Goal: Task Accomplishment & Management: Manage account settings

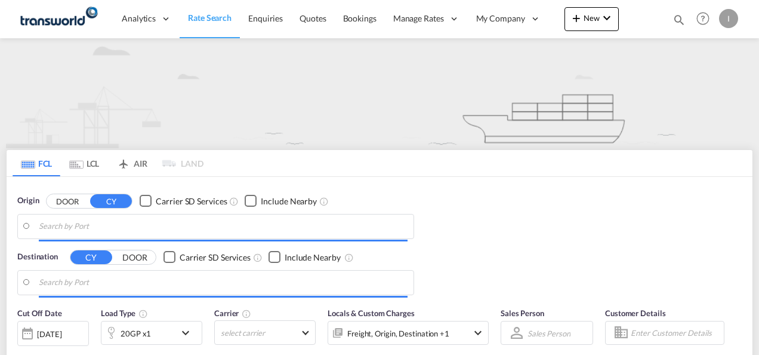
type input "Mundra, INMUN"
type input "[GEOGRAPHIC_DATA], [GEOGRAPHIC_DATA]"
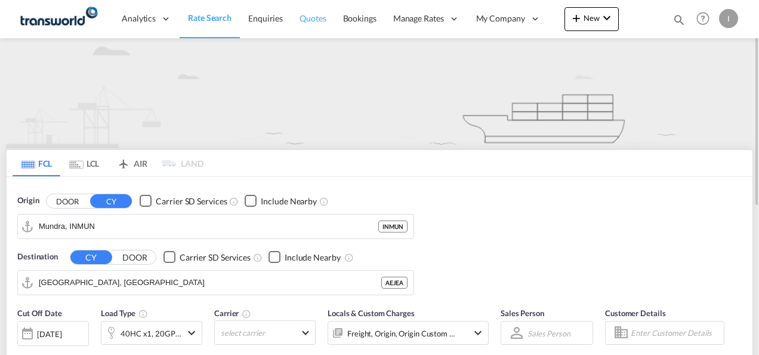
click at [318, 26] on link "Quotes" at bounding box center [312, 18] width 43 height 39
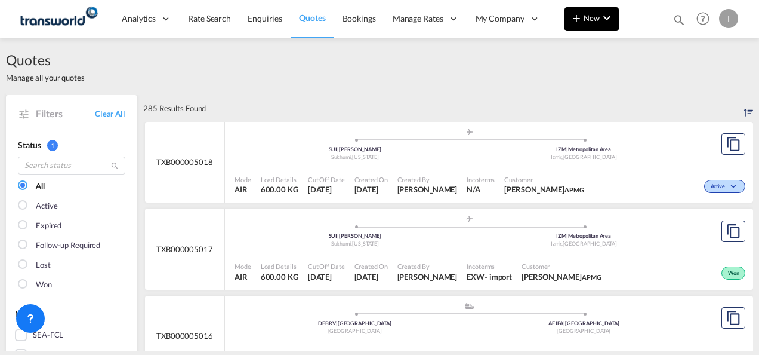
click at [571, 21] on md-icon "icon-plus 400-fg" at bounding box center [577, 18] width 14 height 14
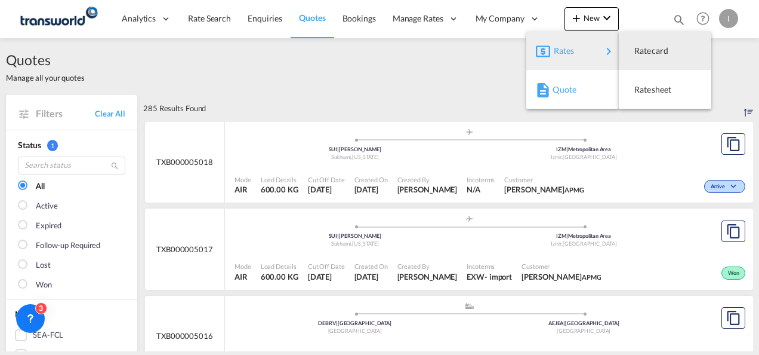
click at [562, 91] on span "Quote" at bounding box center [559, 90] width 13 height 24
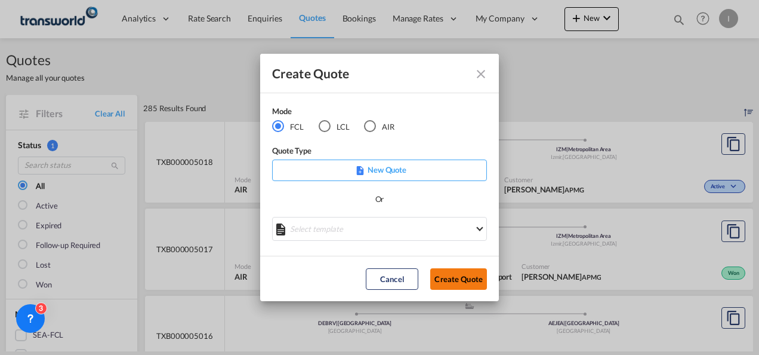
click at [451, 278] on button "Create Quote" at bounding box center [458, 278] width 57 height 21
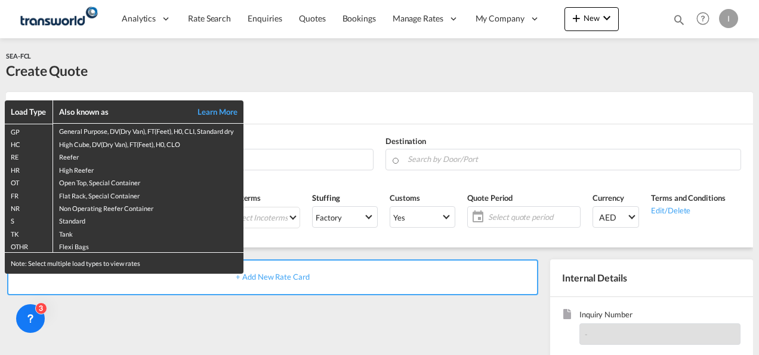
click at [310, 159] on div "Load Type Also known as Learn More GP General Purpose, DV(Dry Van), FT(Feet), H…" at bounding box center [379, 177] width 759 height 355
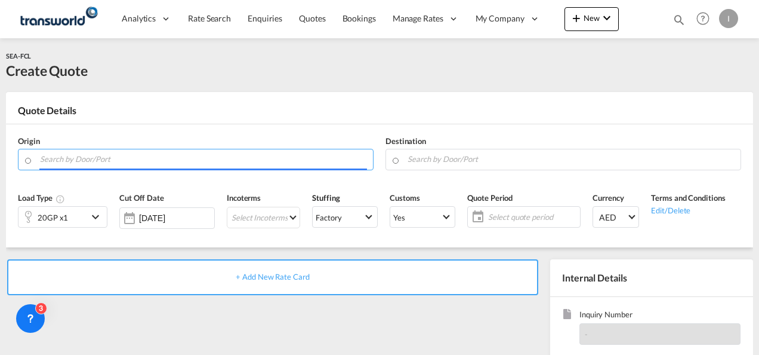
click at [310, 159] on input "Search by Door/Port" at bounding box center [203, 159] width 327 height 21
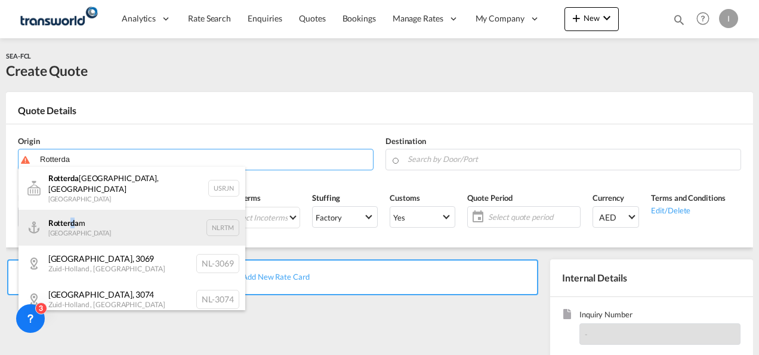
click at [73, 215] on div "Rotterda m [GEOGRAPHIC_DATA] NLRTM" at bounding box center [132, 228] width 227 height 36
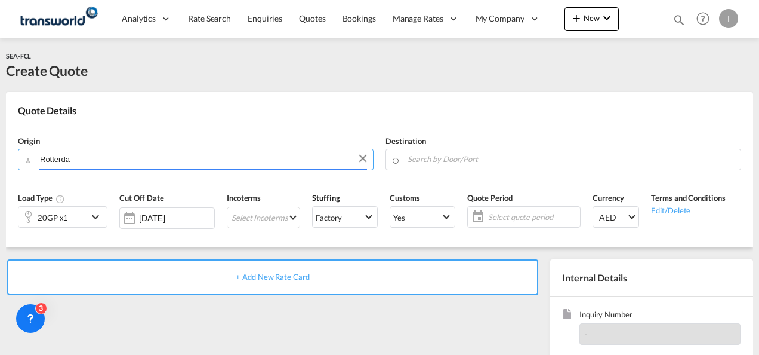
type input "[GEOGRAPHIC_DATA], NLRTM"
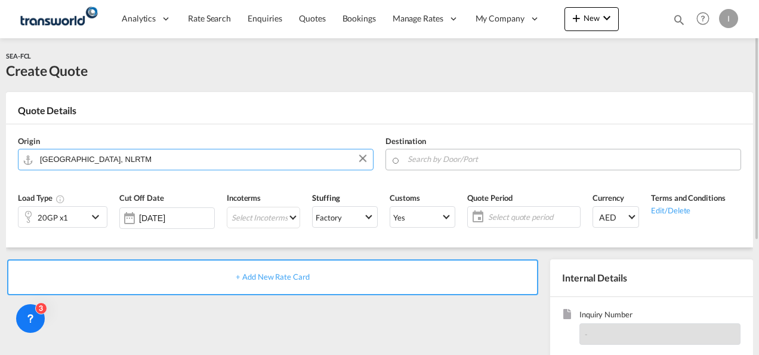
click at [432, 162] on input "Search by Door/Port" at bounding box center [571, 159] width 327 height 21
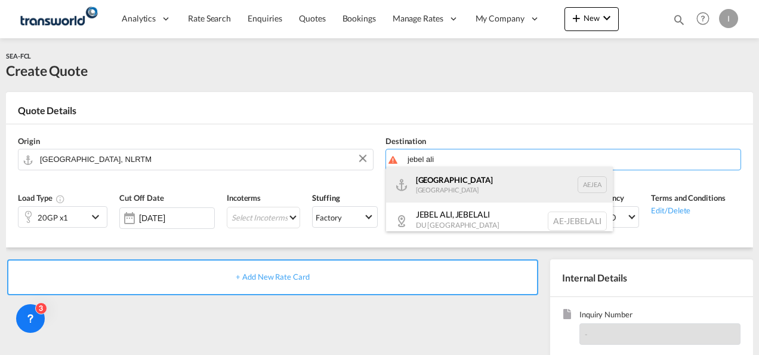
click at [433, 182] on div "[GEOGRAPHIC_DATA] [GEOGRAPHIC_DATA]" at bounding box center [499, 185] width 227 height 36
type input "[GEOGRAPHIC_DATA], [GEOGRAPHIC_DATA]"
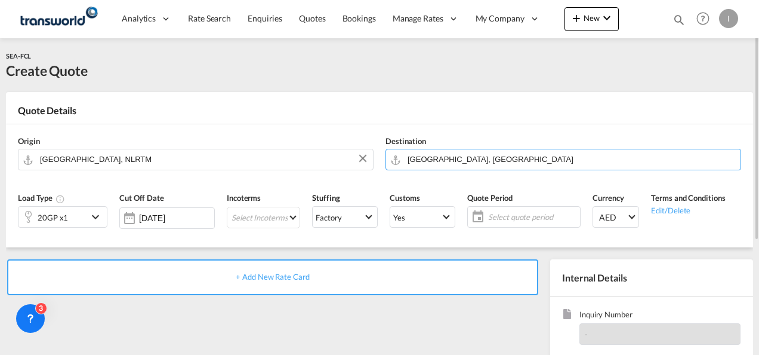
click at [78, 223] on div "20GP x1" at bounding box center [53, 217] width 69 height 20
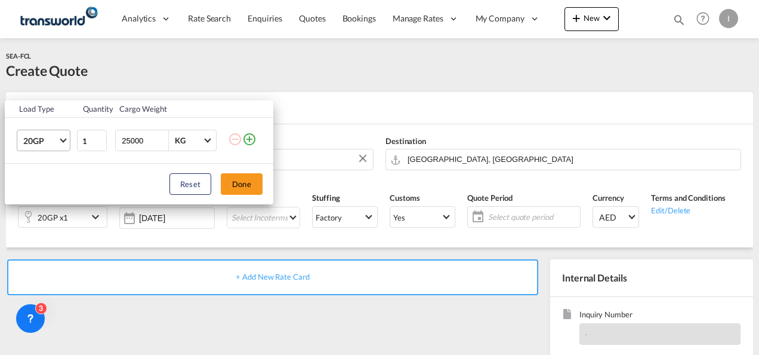
click at [66, 141] on md-select-value "20GP" at bounding box center [46, 140] width 48 height 20
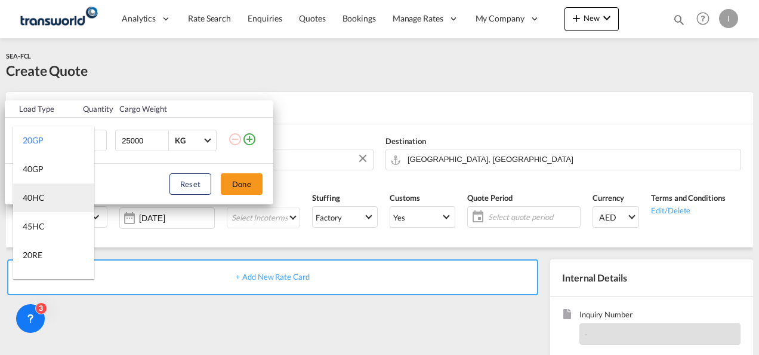
click at [38, 193] on div "40HC" at bounding box center [34, 198] width 22 height 12
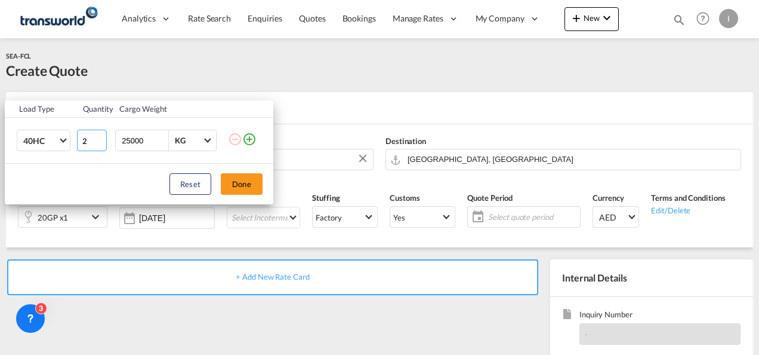
click at [103, 140] on input "2" at bounding box center [92, 140] width 30 height 21
click at [103, 140] on input "3" at bounding box center [92, 140] width 30 height 21
click at [103, 140] on input "4" at bounding box center [92, 140] width 30 height 21
type input "3"
click at [101, 144] on input "3" at bounding box center [92, 140] width 30 height 21
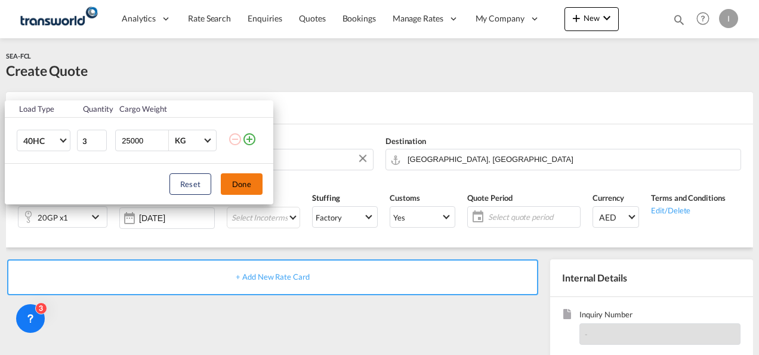
click at [239, 178] on button "Done" at bounding box center [242, 183] width 42 height 21
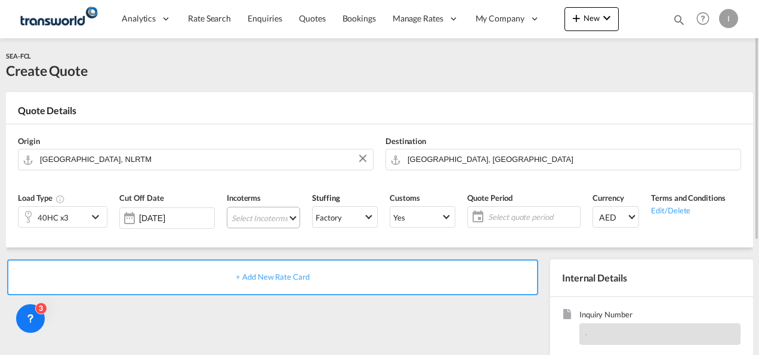
click at [246, 223] on md-select "Select Incoterms CPT - export Carrier Paid to DPU - import Delivery at Place Un…" at bounding box center [263, 217] width 73 height 21
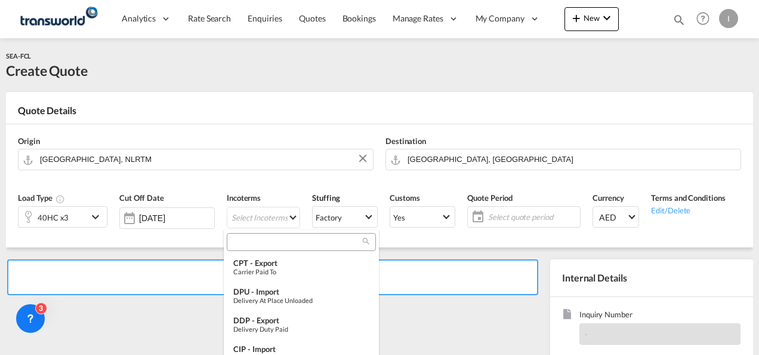
click at [253, 241] on input "search" at bounding box center [296, 241] width 133 height 11
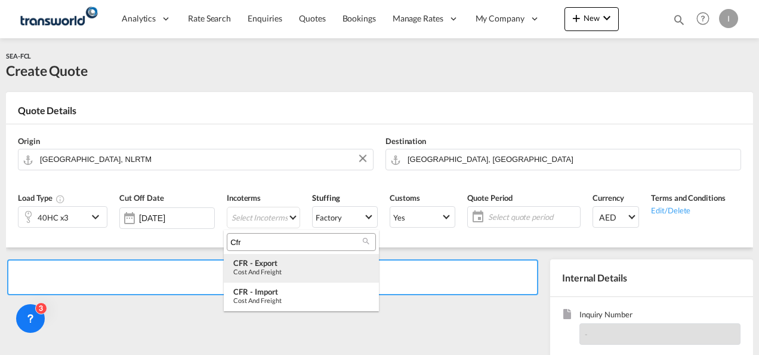
type input "Cfr"
click at [247, 264] on div "CFR - export" at bounding box center [301, 263] width 136 height 10
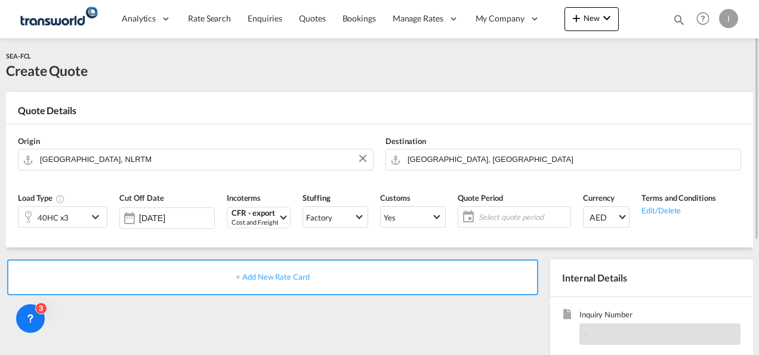
click at [512, 219] on span "Select quote period" at bounding box center [523, 216] width 89 height 11
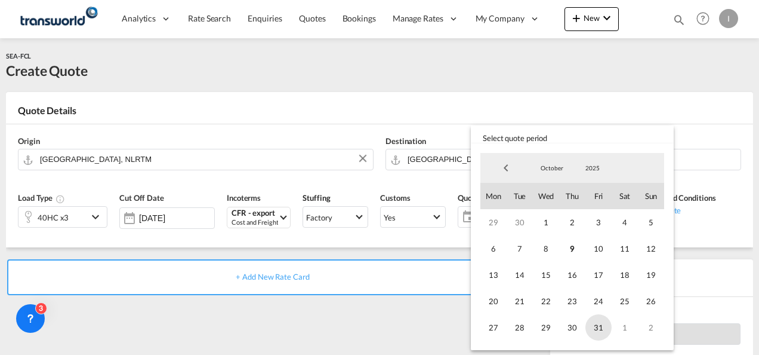
click at [599, 325] on span "31" at bounding box center [599, 327] width 26 height 26
click at [396, 312] on md-backdrop at bounding box center [379, 177] width 759 height 355
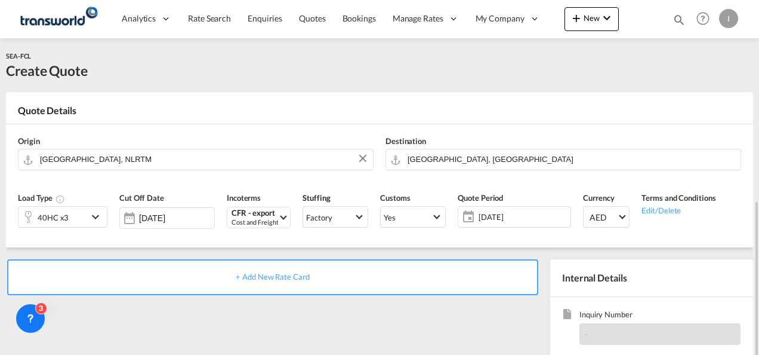
scroll to position [119, 0]
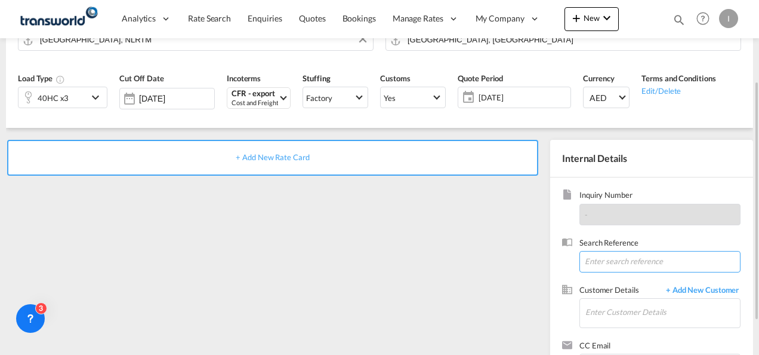
click at [599, 258] on input at bounding box center [660, 261] width 161 height 21
type input "TWI 21734"
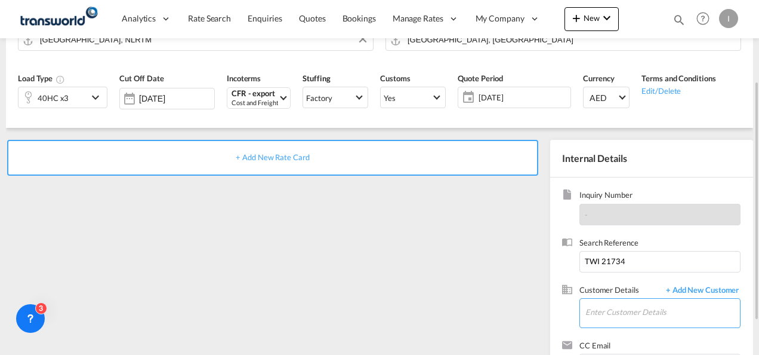
click at [599, 314] on input "Enter Customer Details" at bounding box center [663, 311] width 155 height 27
type input "A"
click at [600, 303] on input "Enter Customer Details" at bounding box center [663, 311] width 155 height 27
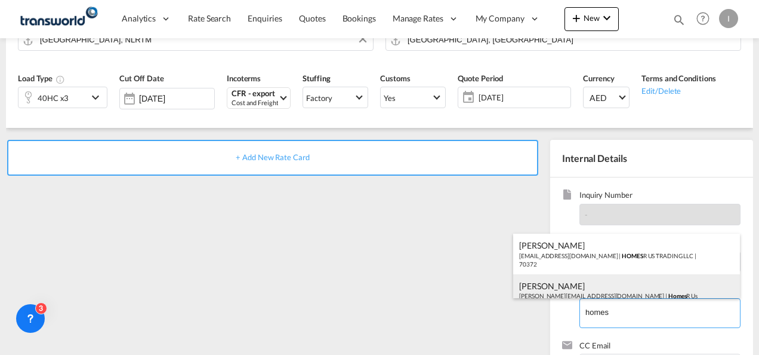
click at [572, 289] on div "[PERSON_NAME] [PERSON_NAME][EMAIL_ADDRESS][DOMAIN_NAME] | Homes R Us" at bounding box center [626, 290] width 227 height 32
type input "Homes R Us, [PERSON_NAME], [PERSON_NAME][EMAIL_ADDRESS][DOMAIN_NAME]"
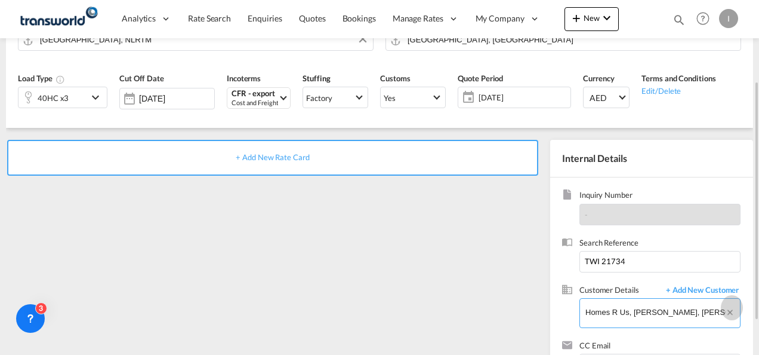
click at [734, 306] on button "Clear Input" at bounding box center [732, 307] width 15 height 18
click at [660, 308] on input "Enter Customer Details" at bounding box center [663, 311] width 155 height 27
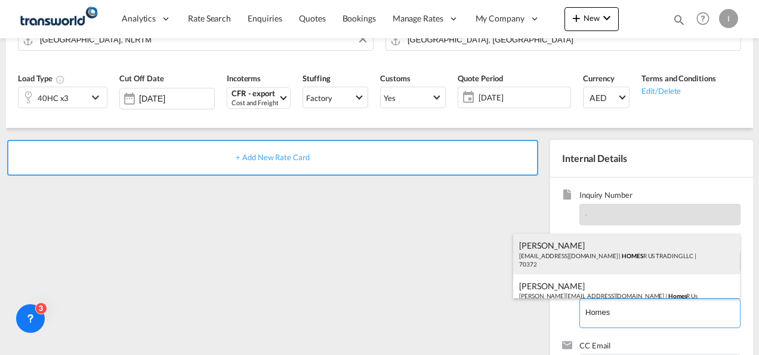
click at [584, 260] on div "Abhay S [EMAIL_ADDRESS][DOMAIN_NAME] | HOMES R US TRADING LLC | 70372" at bounding box center [626, 253] width 227 height 41
type input "HOMES R US TRADING LLC, Abhay S, [EMAIL_ADDRESS][DOMAIN_NAME]"
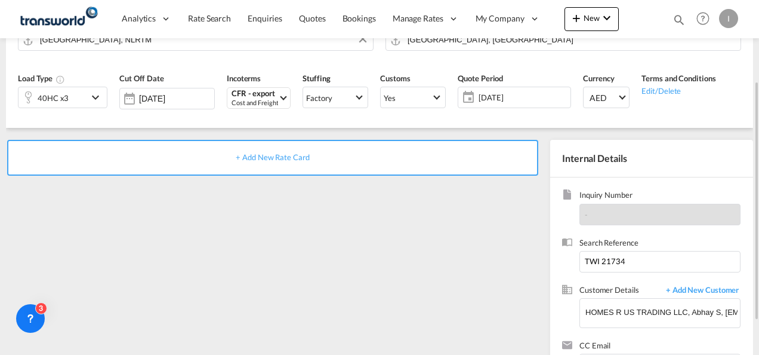
click at [293, 156] on span "+ Add New Rate Card" at bounding box center [272, 157] width 73 height 10
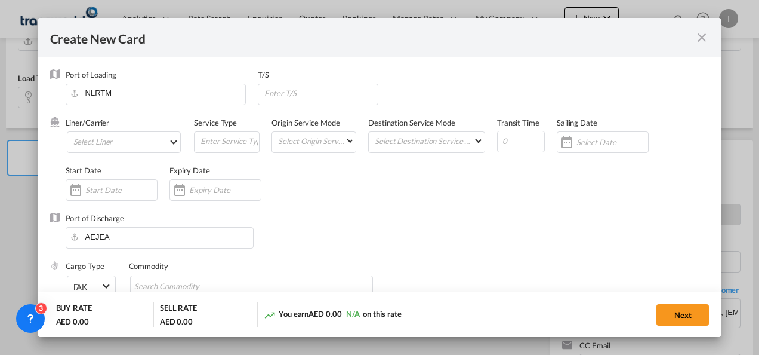
type input "Basic Ocean Freight"
select select "per equipment"
click at [112, 145] on md-select "Select Liner 2HM LOGISTICS D.O.O. / TDWC-CAPODISTRI 2HM LOGISTICS D.O.O. / TDWC…" at bounding box center [124, 141] width 115 height 21
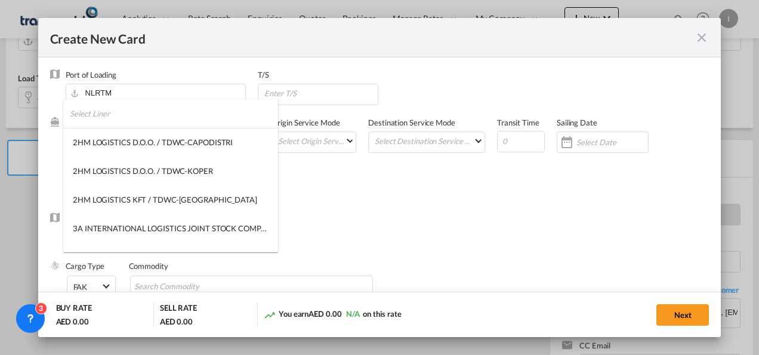
click at [99, 121] on input "search" at bounding box center [174, 113] width 208 height 29
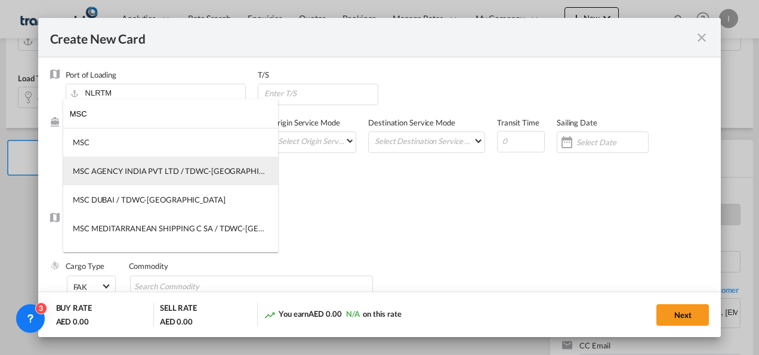
type input "MSC"
click at [160, 170] on div "MSC AGENCY INDIA PVT LTD / TDWC-[GEOGRAPHIC_DATA]" at bounding box center [171, 170] width 196 height 11
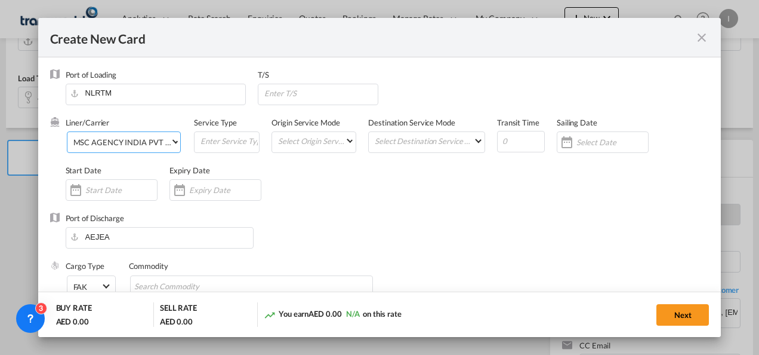
click at [169, 142] on md-select-value "MSC AGENCY INDIA PVT LTD / TDWC-[GEOGRAPHIC_DATA]" at bounding box center [126, 141] width 109 height 19
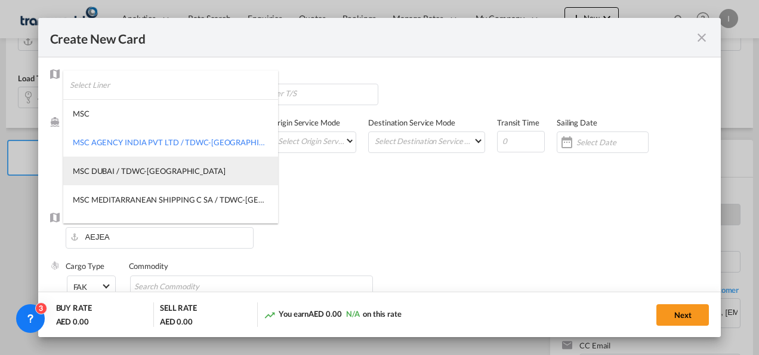
drag, startPoint x: 169, startPoint y: 142, endPoint x: 151, endPoint y: 174, distance: 36.4
click at [151, 174] on div "MSC DUBAI / TDWC-[GEOGRAPHIC_DATA]" at bounding box center [149, 170] width 153 height 11
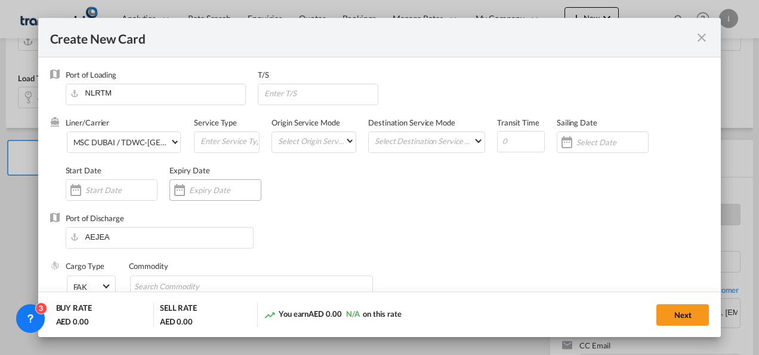
click at [204, 185] on input "Create New CardPort ..." at bounding box center [225, 190] width 72 height 10
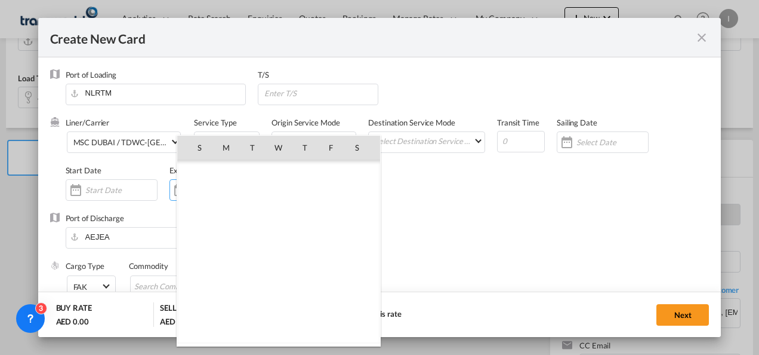
scroll to position [276693, 0]
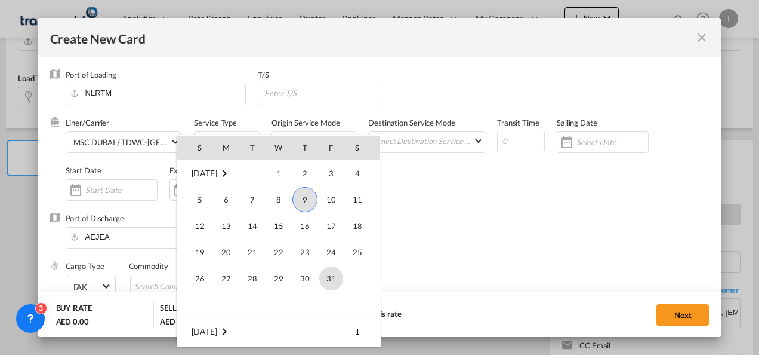
click at [331, 277] on span "31" at bounding box center [331, 278] width 24 height 24
type input "[DATE]"
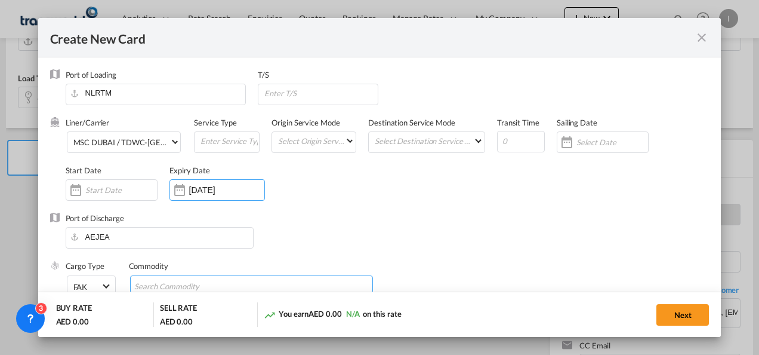
click at [165, 275] on md-chips-wrap "Chips container with autocompletion. Enter the text area, type text to search, …" at bounding box center [252, 285] width 244 height 21
type input "General Cargo"
click at [411, 218] on div "Port of Discharge [GEOGRAPHIC_DATA]" at bounding box center [380, 237] width 660 height 48
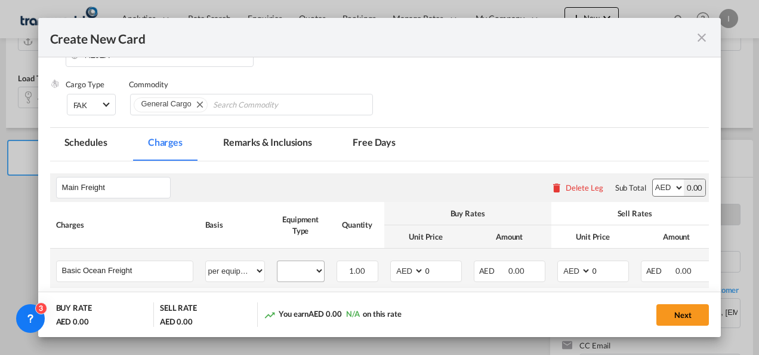
scroll to position [239, 0]
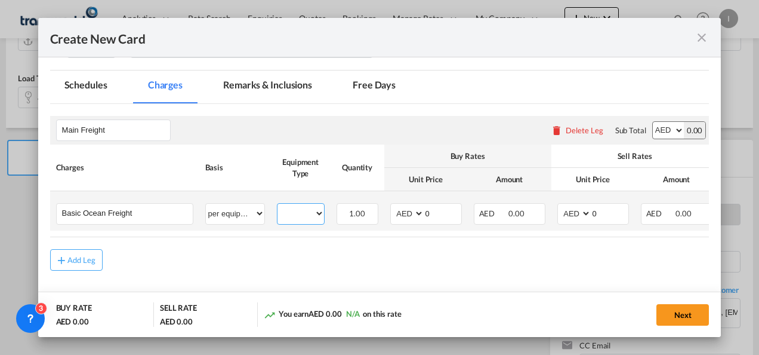
click at [309, 220] on select "40HC" at bounding box center [301, 213] width 47 height 16
select select "40HC"
click at [278, 205] on select "40HC" at bounding box center [301, 213] width 47 height 16
click at [396, 216] on select "AED AFN ALL AMD ANG AOA ARS AUD AWG AZN BAM BBD BDT BGN BHD BIF BMD BND [PERSON…" at bounding box center [408, 213] width 31 height 16
click at [393, 205] on select "AED AFN ALL AMD ANG AOA ARS AUD AWG AZN BAM BBD BDT BGN BHD BIF BMD BND [PERSON…" at bounding box center [408, 213] width 31 height 16
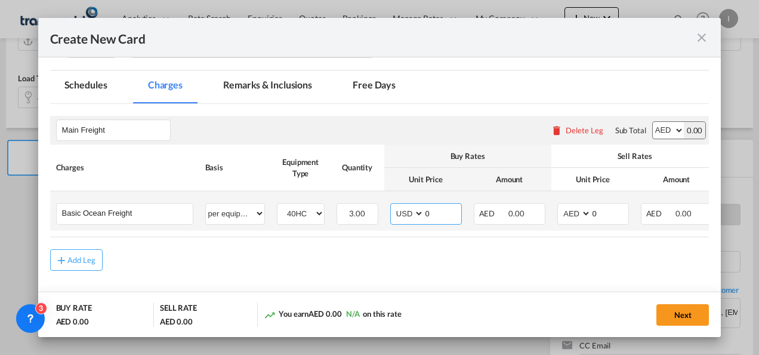
click at [394, 211] on select "AED AFN ALL AMD ANG AOA ARS AUD AWG AZN BAM BBD BDT BGN BHD BIF BMD BND [PERSON…" at bounding box center [408, 213] width 31 height 16
select select "string:EUR"
click at [393, 205] on select "AED AFN ALL AMD ANG AOA ARS AUD AWG AZN BAM BBD BDT BGN BHD BIF BMD BND [PERSON…" at bounding box center [408, 213] width 31 height 16
click at [424, 213] on input "0" at bounding box center [442, 213] width 37 height 18
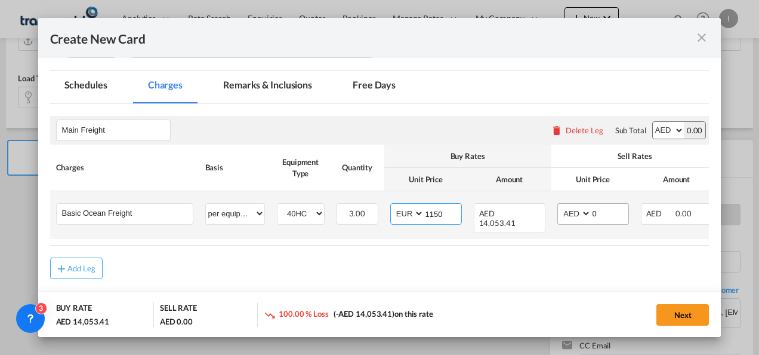
type input "1150"
click at [572, 213] on select "AED AFN ALL AMD ANG AOA ARS AUD AWG AZN BAM BBD BDT BGN BHD BIF BMD BND [PERSON…" at bounding box center [575, 213] width 31 height 16
select select "string:USD"
click at [560, 205] on select "AED AFN ALL AMD ANG AOA ARS AUD AWG AZN BAM BBD BDT BGN BHD BIF BMD BND [PERSON…" at bounding box center [575, 213] width 31 height 16
click at [593, 216] on input "0" at bounding box center [610, 213] width 37 height 18
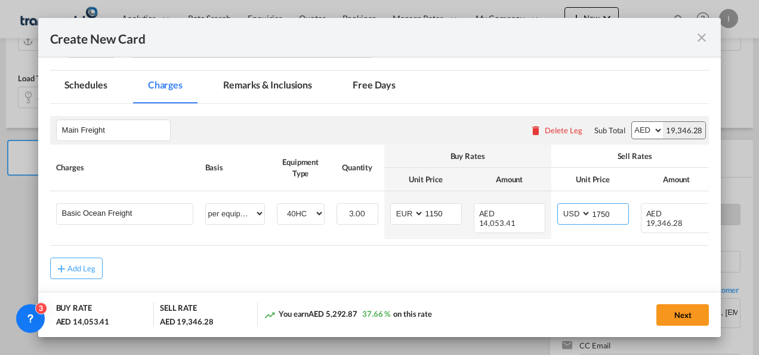
type input "1750"
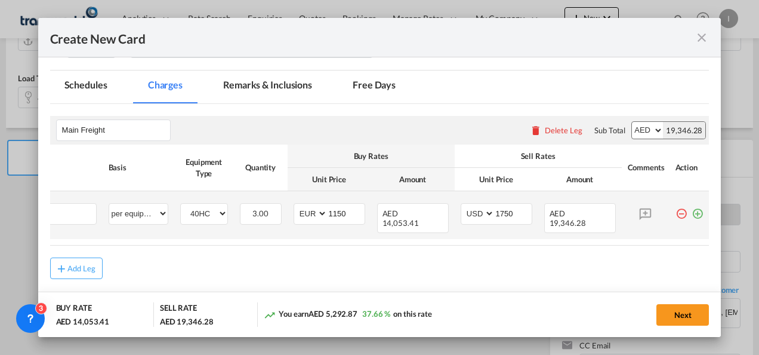
click at [693, 215] on md-icon "icon-plus-circle-outline green-400-fg" at bounding box center [698, 209] width 12 height 12
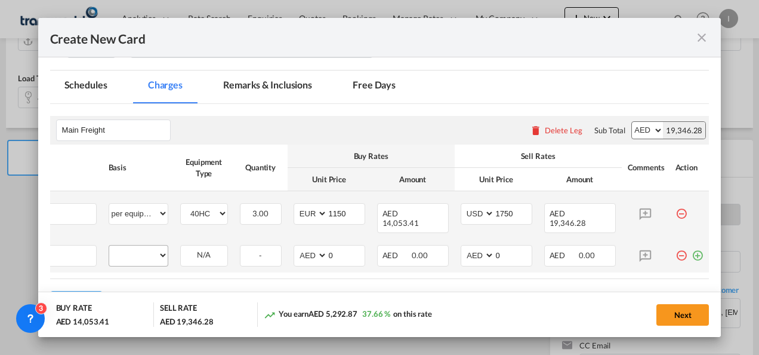
scroll to position [0, 12]
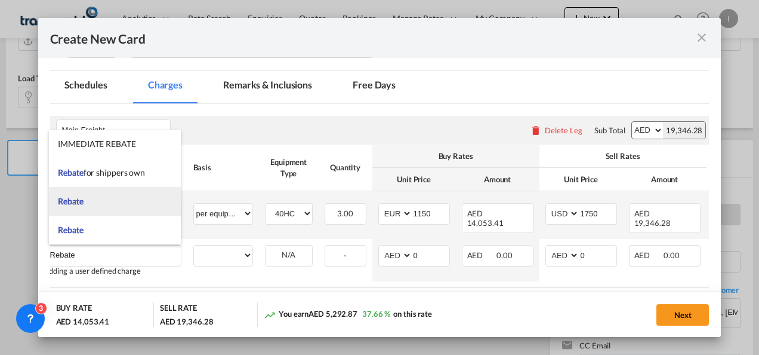
type input "Rebate"
click at [83, 199] on span "Rebate" at bounding box center [70, 201] width 25 height 10
select select "per equipment"
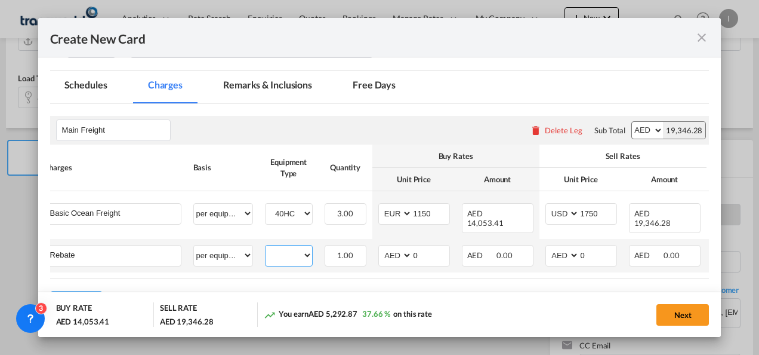
click at [276, 251] on select "40HC" at bounding box center [289, 255] width 47 height 16
select select "40HC"
click at [266, 247] on select "40HC" at bounding box center [289, 255] width 47 height 16
click at [383, 257] on select "AED AFN ALL AMD ANG AOA ARS AUD AWG AZN BAM BBD BDT BGN BHD BIF BMD BND [PERSON…" at bounding box center [396, 255] width 31 height 16
select select "string:USD"
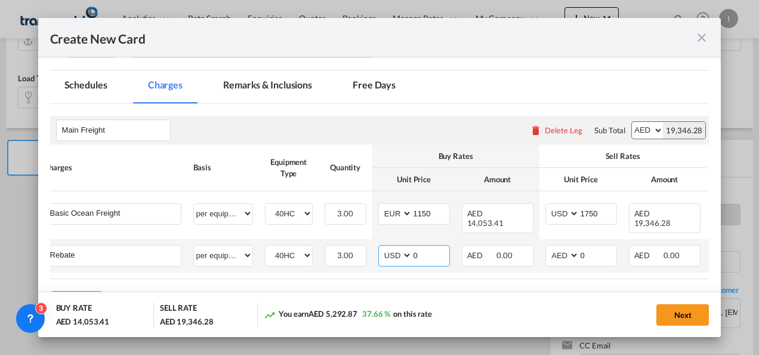
click at [381, 247] on select "AED AFN ALL AMD ANG AOA ARS AUD AWG AZN BAM BBD BDT BGN BHD BIF BMD BND [PERSON…" at bounding box center [396, 255] width 31 height 16
drag, startPoint x: 417, startPoint y: 250, endPoint x: 392, endPoint y: 254, distance: 25.3
click at [392, 254] on md-input-container "AED AFN ALL AMD ANG AOA ARS AUD AWG AZN BAM BBD BDT BGN BHD BIF BMD BND BOB BRL…" at bounding box center [414, 255] width 72 height 21
type input "25"
click at [547, 277] on table "Charges Basis Equipment Type Quantity Buy Rates Sell Rates Comments Action Unit…" at bounding box center [416, 211] width 756 height 134
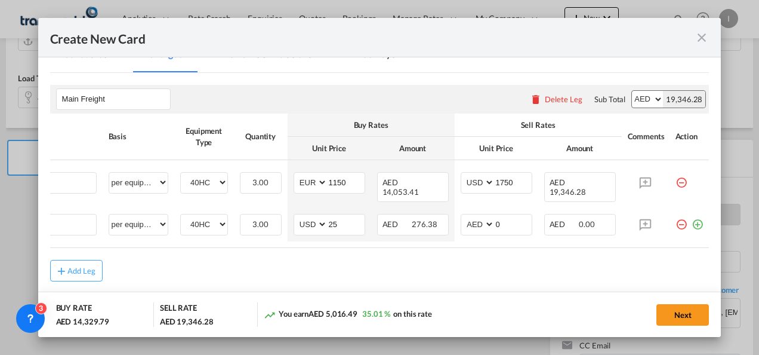
scroll to position [291, 0]
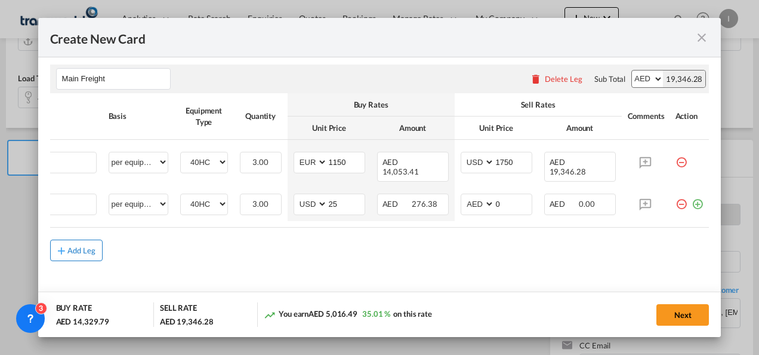
click at [73, 252] on div "Add Leg" at bounding box center [81, 250] width 29 height 7
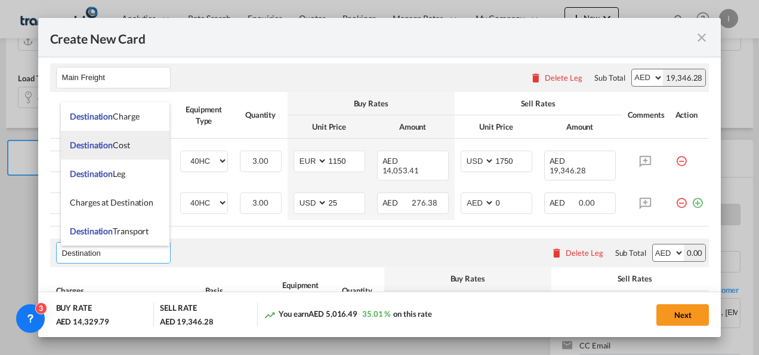
click at [106, 146] on span "Destination" at bounding box center [91, 145] width 43 height 10
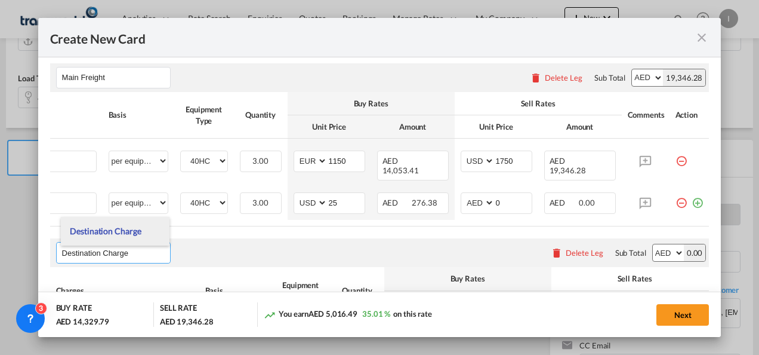
type input "Destination Charge"
click at [121, 236] on li "Destination Charge" at bounding box center [115, 231] width 109 height 29
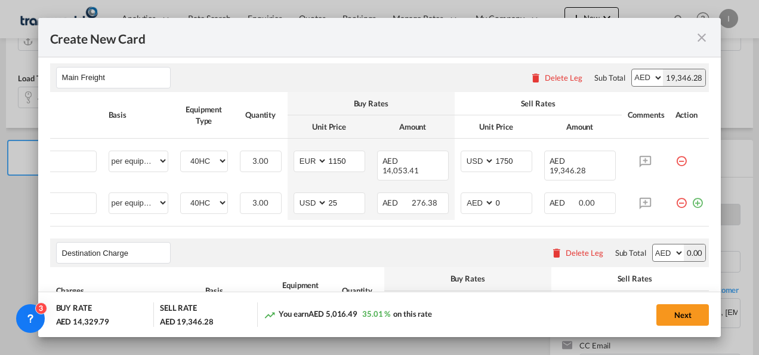
click at [202, 260] on div "Destination Charge Please enter leg name Leg Name Already Exists Delete Leg Sub…" at bounding box center [380, 252] width 660 height 29
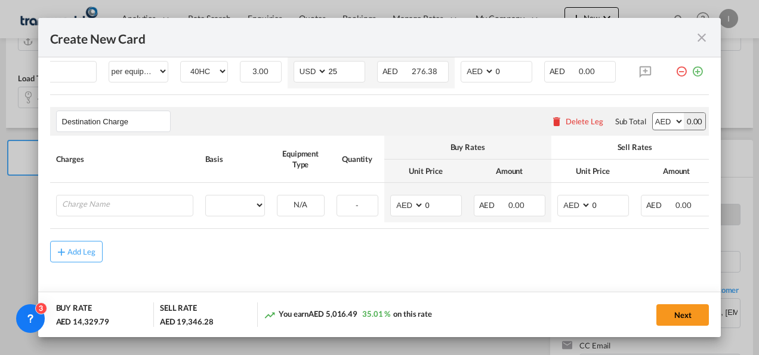
scroll to position [428, 0]
click at [169, 198] on input "Charge Name" at bounding box center [127, 204] width 131 height 18
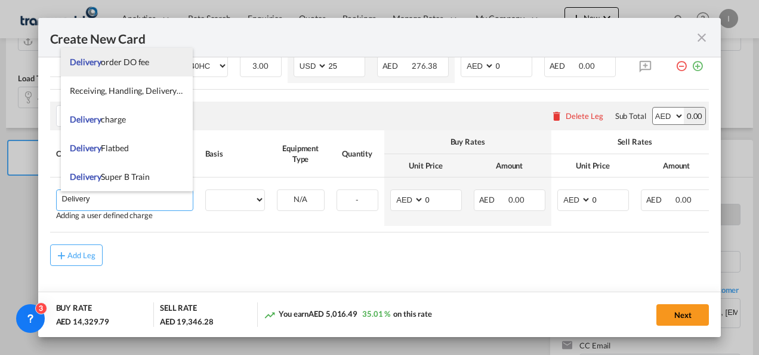
click at [127, 62] on span "Delivery order DO fee" at bounding box center [109, 62] width 79 height 10
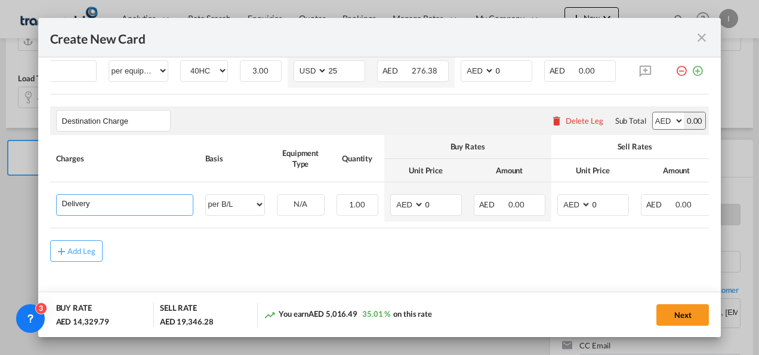
type input "Delivery order DO fee"
select select "per B/L"
drag, startPoint x: 444, startPoint y: 204, endPoint x: 401, endPoint y: 204, distance: 43.0
click at [401, 204] on md-input-container "AED AFN ALL AMD ANG AOA ARS AUD AWG AZN BAM BBD BDT BGN BHD BIF BMD BND BOB BRL…" at bounding box center [426, 204] width 72 height 21
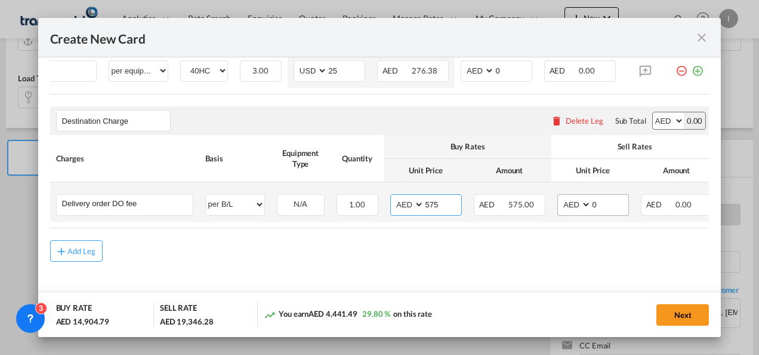
type input "575"
drag, startPoint x: 614, startPoint y: 197, endPoint x: 574, endPoint y: 200, distance: 39.5
click at [574, 200] on md-input-container "AED AFN ALL AMD ANG AOA ARS AUD AWG AZN BAM BBD BDT BGN BHD BIF BMD BND BOB BRL…" at bounding box center [594, 204] width 72 height 21
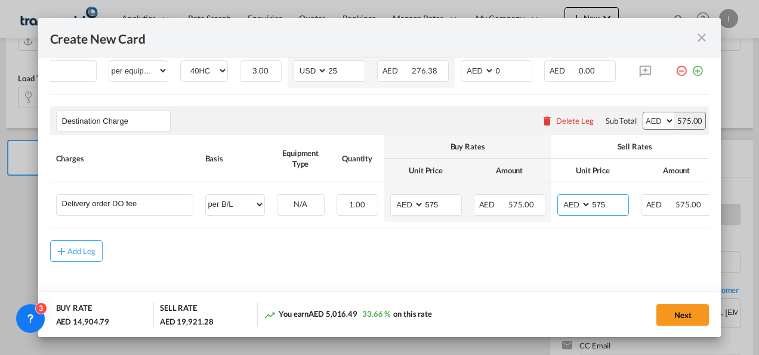
type input "575"
click at [225, 236] on rate-modification "Main Freight Please enter leg name Leg Name Already Exists Delete Leg Sub Total…" at bounding box center [380, 90] width 660 height 342
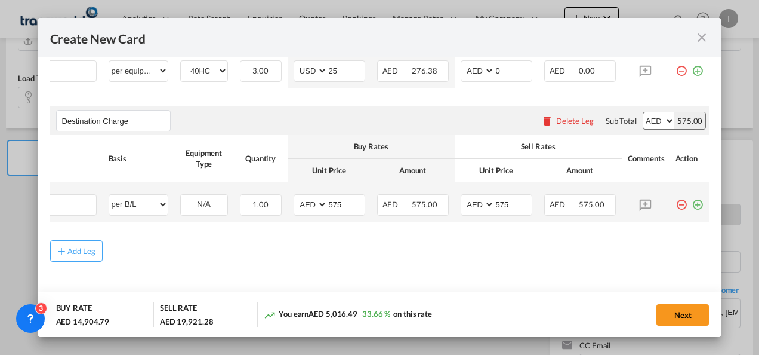
click at [692, 201] on md-icon "icon-plus-circle-outline green-400-fg" at bounding box center [698, 200] width 12 height 12
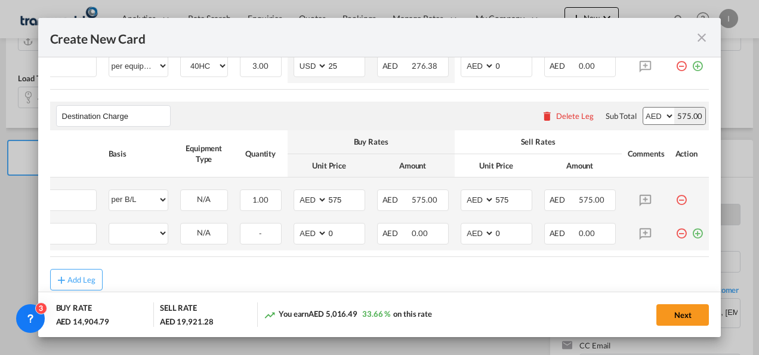
scroll to position [0, 12]
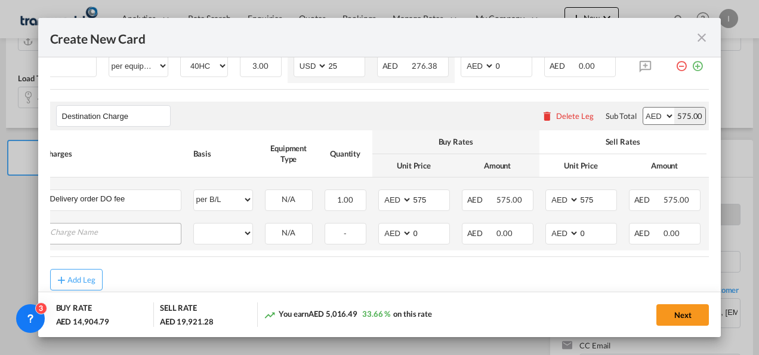
click at [110, 236] on input "Charge Name" at bounding box center [115, 232] width 131 height 18
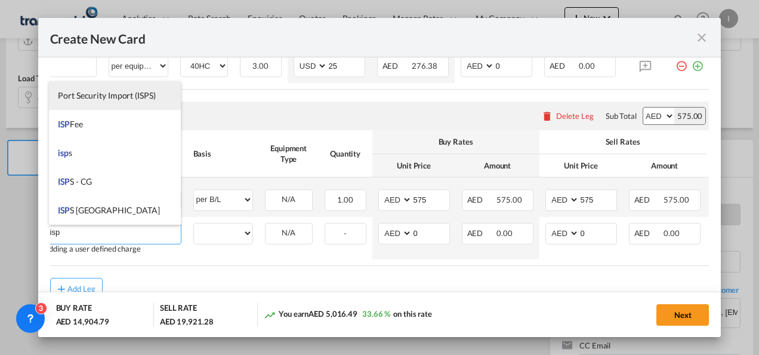
click at [82, 100] on span "Port Security Import (ISPS)" at bounding box center [106, 95] width 97 height 10
type input "Port Security Import (ISPS)"
select select "per equipment"
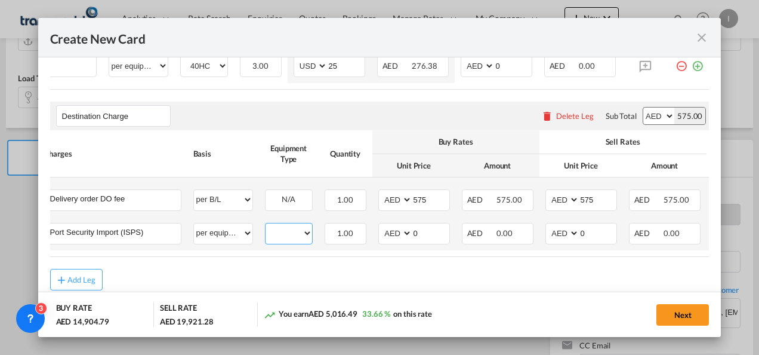
click at [278, 230] on select "40HC" at bounding box center [289, 233] width 47 height 16
select select "40HC"
click at [266, 226] on select "40HC" at bounding box center [289, 233] width 47 height 16
drag, startPoint x: 418, startPoint y: 233, endPoint x: 406, endPoint y: 233, distance: 12.6
click at [406, 233] on md-input-container "AED AFN ALL AMD ANG AOA ARS AUD AWG AZN BAM BBD BDT BGN BHD BIF BMD BND BOB BRL…" at bounding box center [414, 233] width 72 height 21
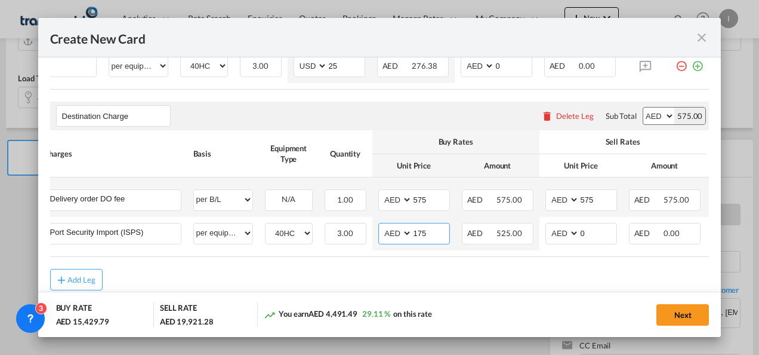
type input "175"
click at [380, 281] on div "Add Leg" at bounding box center [380, 279] width 660 height 21
click at [684, 312] on button "Next" at bounding box center [683, 314] width 53 height 21
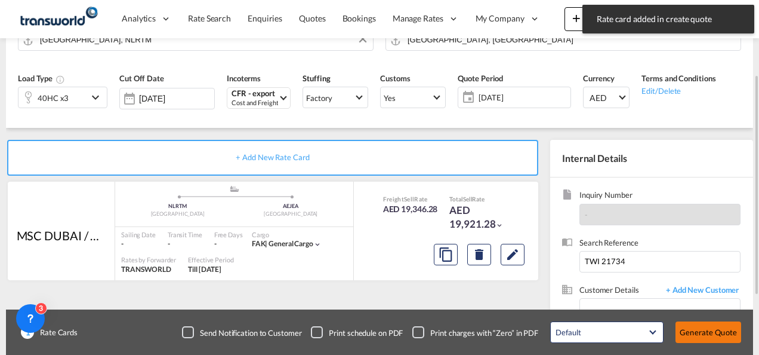
click at [697, 330] on button "Generate Quote" at bounding box center [709, 331] width 66 height 21
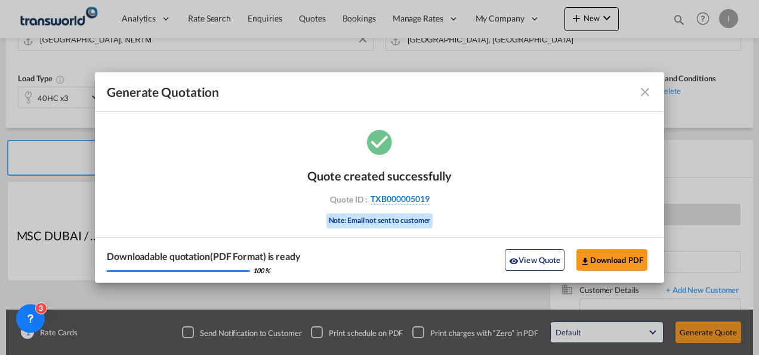
click at [408, 194] on span "TXB000005019" at bounding box center [400, 198] width 59 height 11
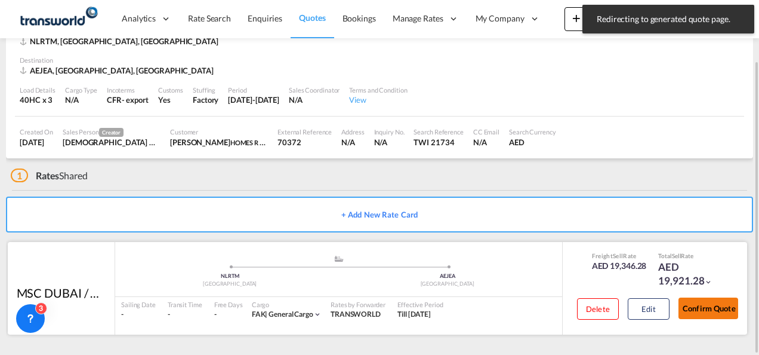
click at [718, 309] on button "Confirm Quote" at bounding box center [709, 307] width 60 height 21
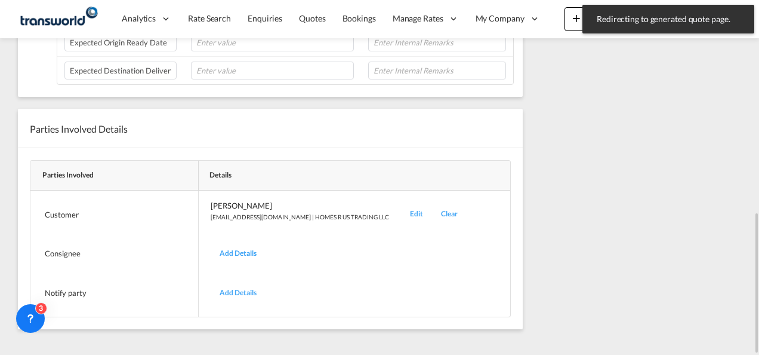
scroll to position [236, 0]
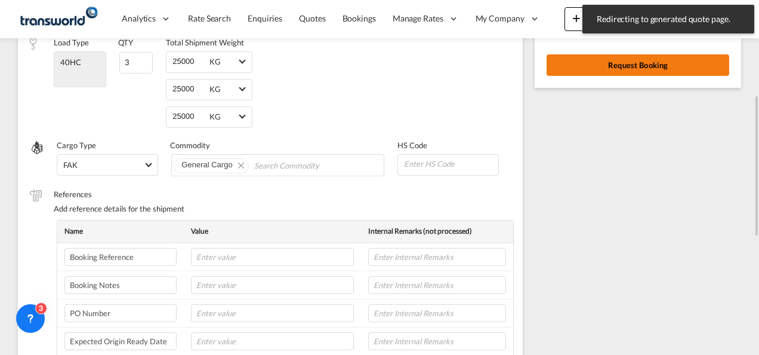
click at [583, 67] on button "Request Booking" at bounding box center [638, 64] width 183 height 21
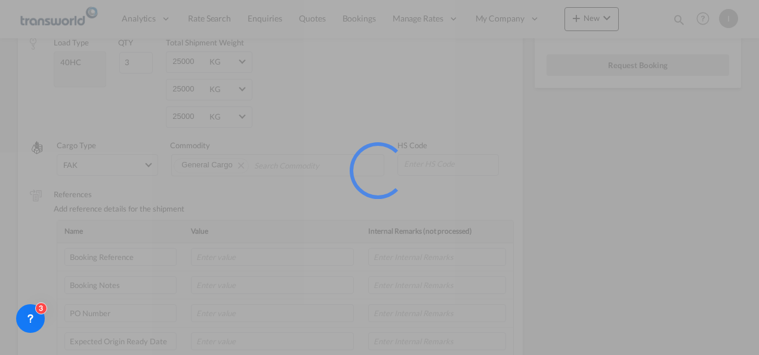
scroll to position [22, 0]
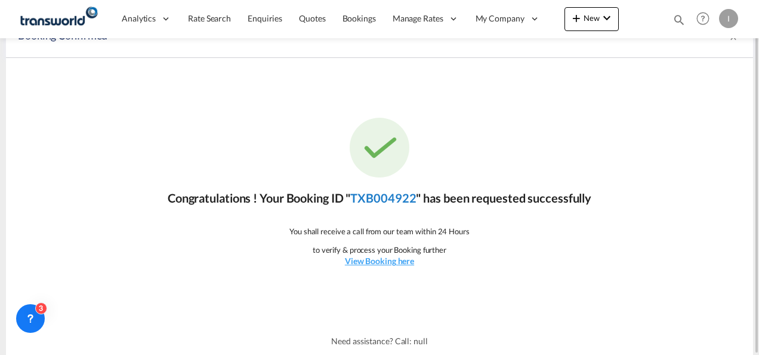
click at [369, 201] on link "TXB004922" at bounding box center [383, 197] width 66 height 14
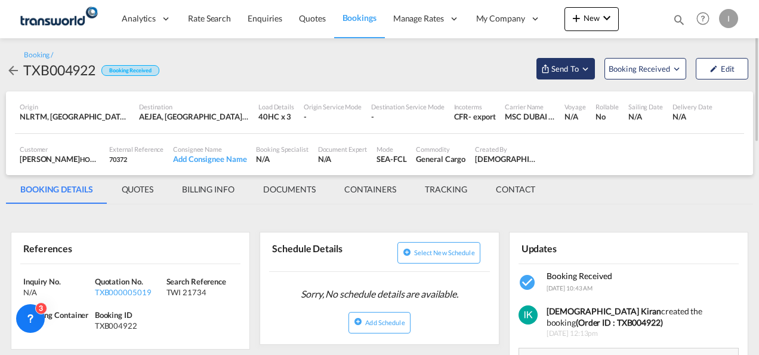
click at [572, 69] on span "Send To" at bounding box center [565, 69] width 30 height 12
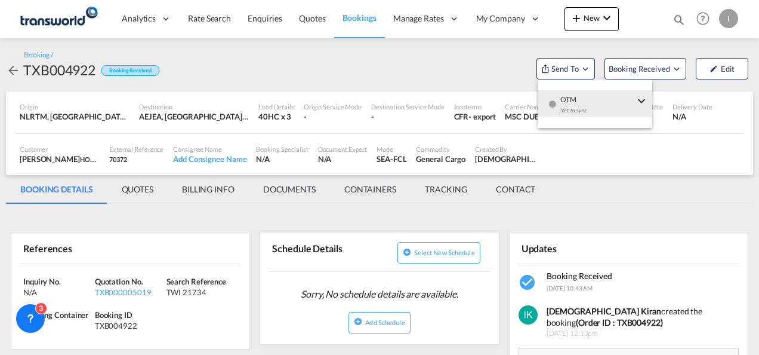
click at [591, 115] on div "Yet to sync" at bounding box center [598, 113] width 74 height 25
click at [484, 110] on span "Send Shipment" at bounding box center [459, 109] width 52 height 19
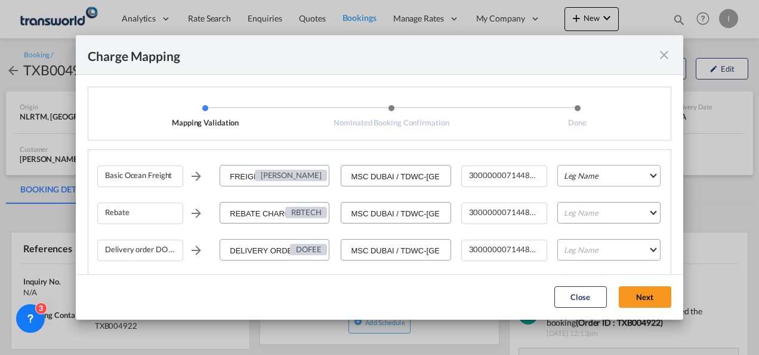
click at [577, 174] on md-select "Leg Name HANDLING ORIGIN VESSEL HANDLING DESTINATION OTHERS TL PICK UP CUSTOMS …" at bounding box center [609, 175] width 103 height 21
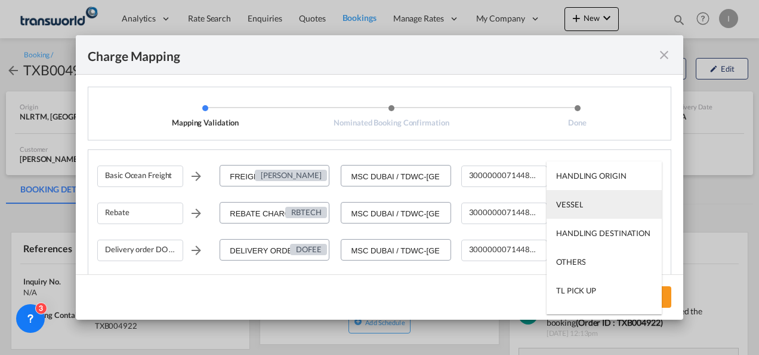
click at [574, 201] on div "VESSEL" at bounding box center [569, 204] width 27 height 11
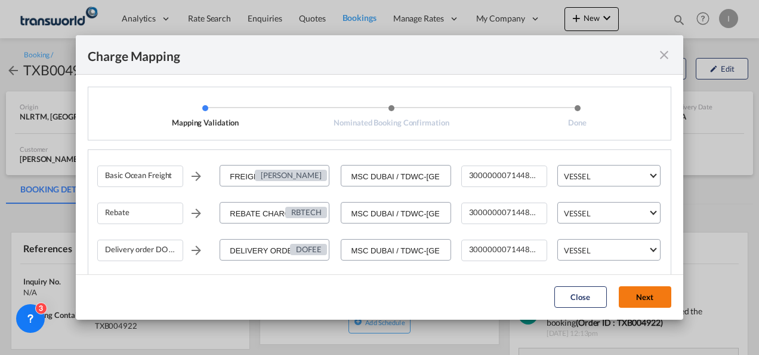
click at [647, 290] on button "Next" at bounding box center [645, 296] width 53 height 21
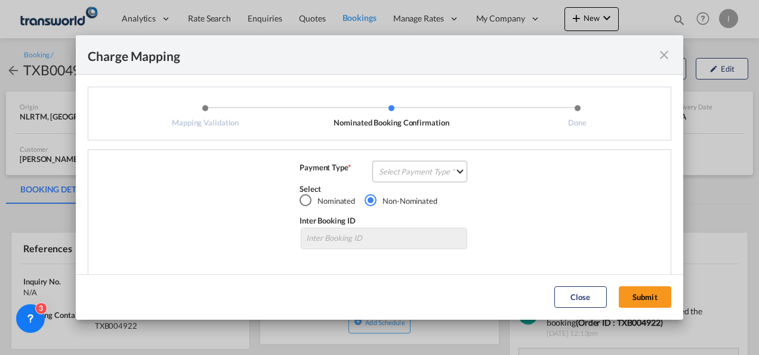
click at [416, 165] on md-select "Select Payment Type COLLECT PREPAID" at bounding box center [420, 171] width 95 height 21
click at [0, 0] on md-option "COLLECT" at bounding box center [0, 0] width 0 height 0
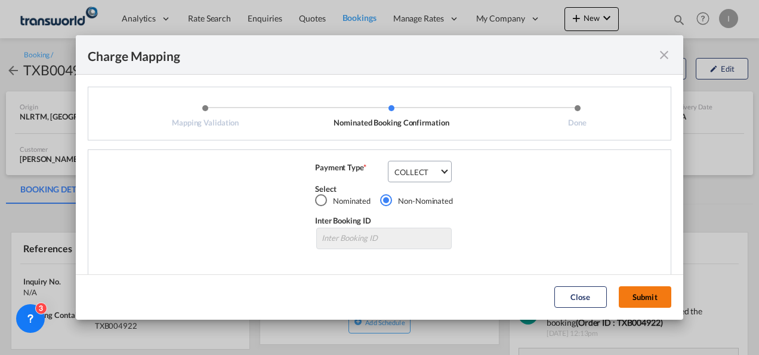
click at [628, 295] on button "Submit" at bounding box center [645, 296] width 53 height 21
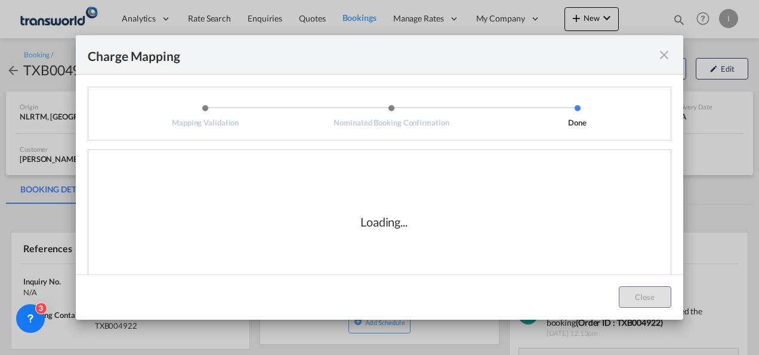
click at [488, 235] on div "Loading..." at bounding box center [384, 221] width 574 height 119
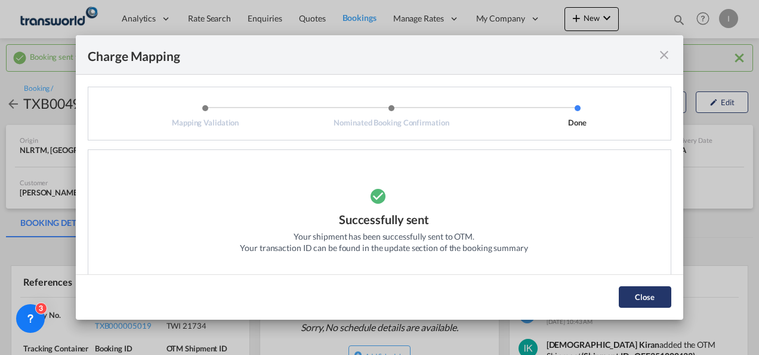
drag, startPoint x: 654, startPoint y: 295, endPoint x: 611, endPoint y: 287, distance: 44.3
click at [654, 295] on button "Close" at bounding box center [645, 296] width 53 height 21
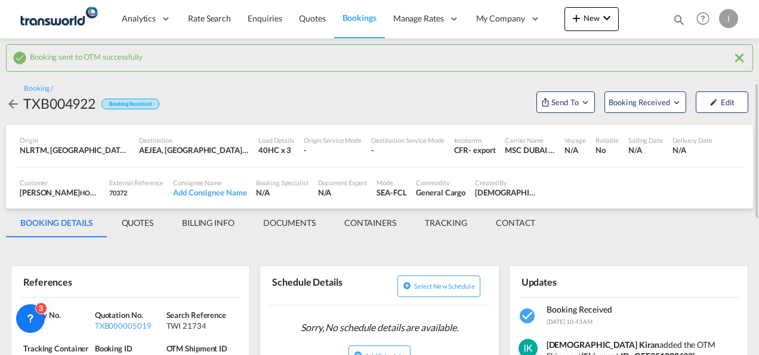
scroll to position [60, 0]
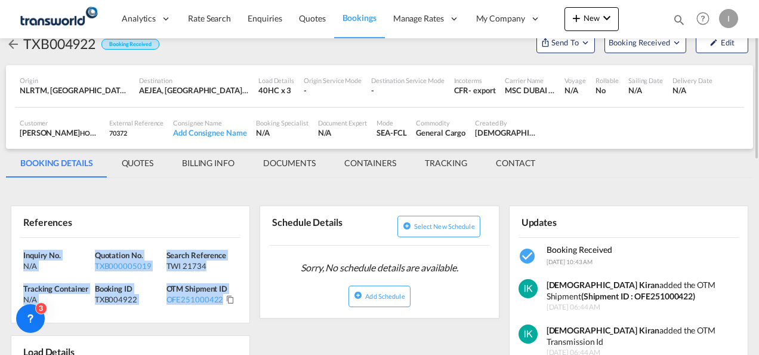
drag, startPoint x: 234, startPoint y: 298, endPoint x: 8, endPoint y: 254, distance: 230.1
drag, startPoint x: 8, startPoint y: 254, endPoint x: 35, endPoint y: 256, distance: 26.4
copy div "Inquiry No. N/A Quotation No. TXB000005019 Search Reference TWI 21734 Tracking …"
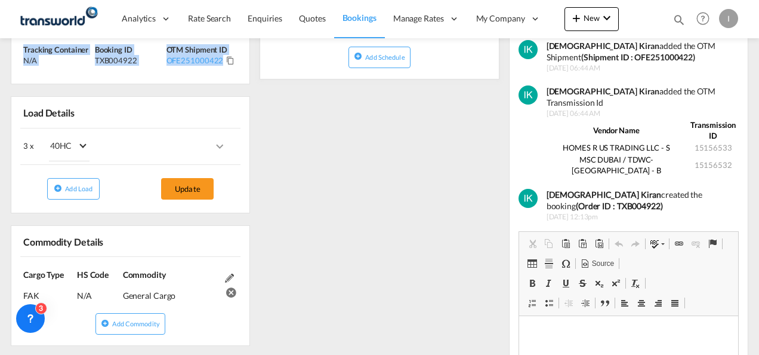
scroll to position [0, 0]
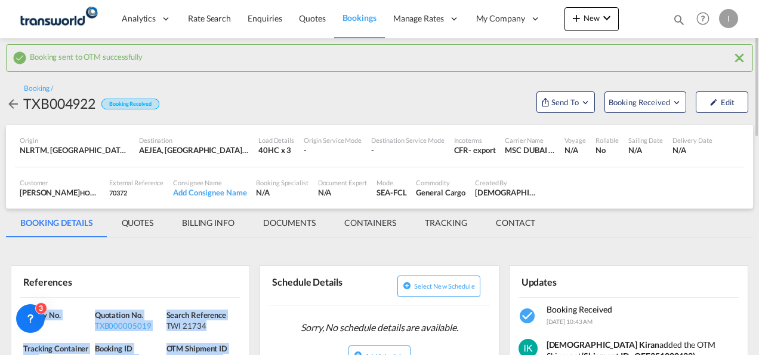
click at [210, 224] on md-tab-item "BILLING INFO" at bounding box center [208, 222] width 81 height 29
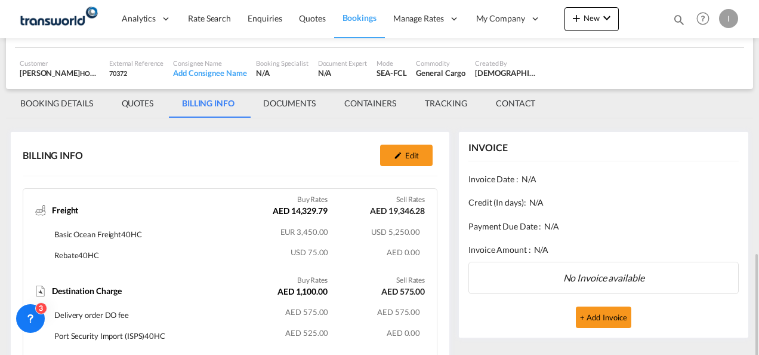
scroll to position [232, 0]
